Goal: Information Seeking & Learning: Learn about a topic

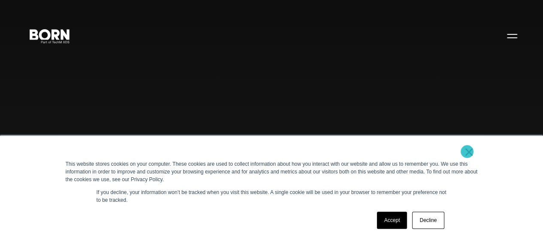
click at [467, 151] on link "×" at bounding box center [469, 152] width 10 height 8
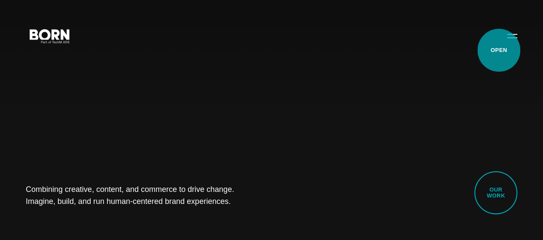
click at [501, 45] on button "Primary Menu" at bounding box center [511, 36] width 21 height 18
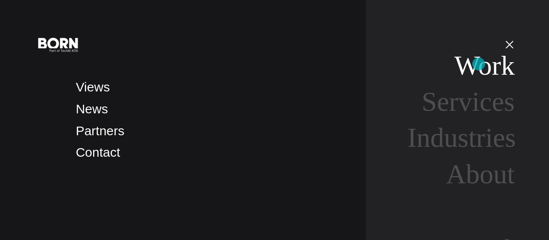
click at [479, 64] on link "Work" at bounding box center [484, 65] width 60 height 30
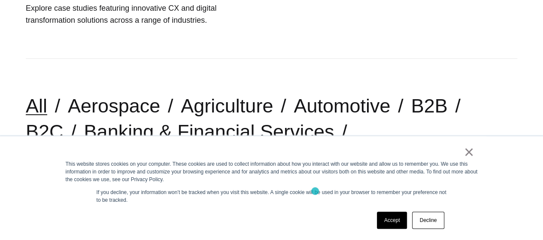
scroll to position [153, 0]
click at [465, 155] on link "×" at bounding box center [469, 152] width 10 height 8
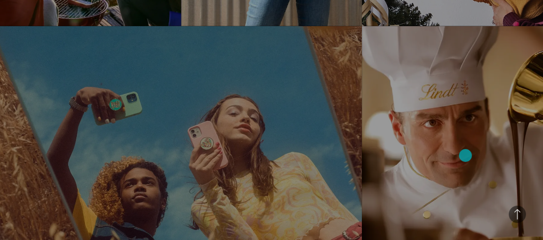
scroll to position [1094, 0]
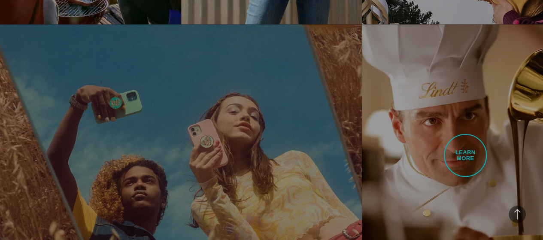
click at [465, 155] on link "Lindt Elevating the Digital Experience for a Leading Chocolatier See how we rei…" at bounding box center [452, 166] width 181 height 285
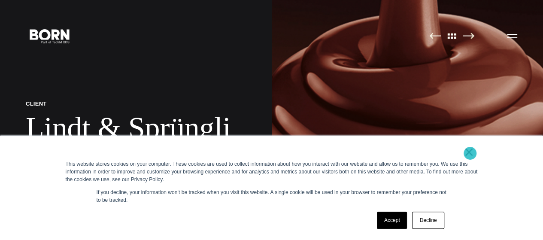
click at [470, 153] on link "×" at bounding box center [469, 152] width 10 height 8
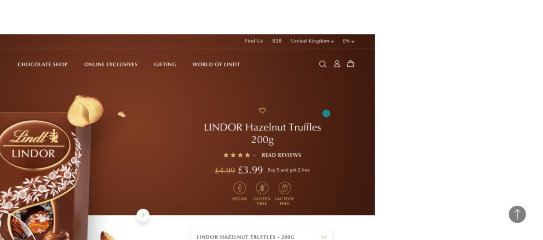
scroll to position [1613, 0]
